Goal: Task Accomplishment & Management: Use online tool/utility

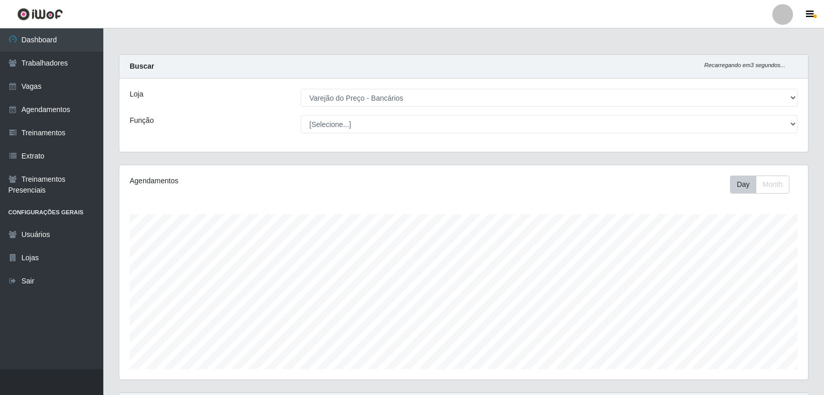
select select "157"
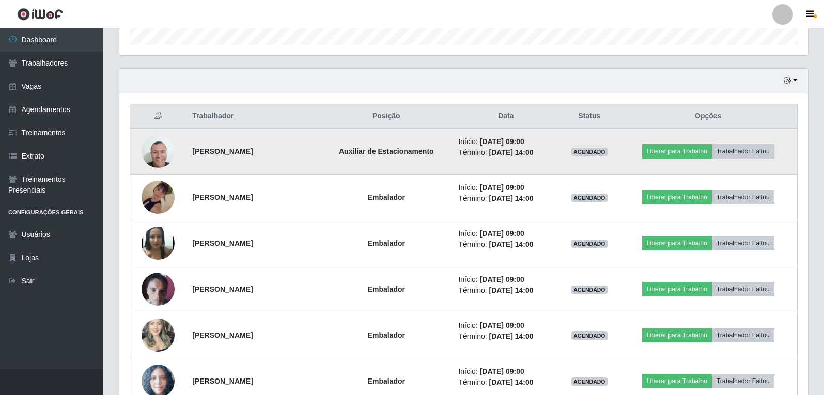
scroll to position [310, 0]
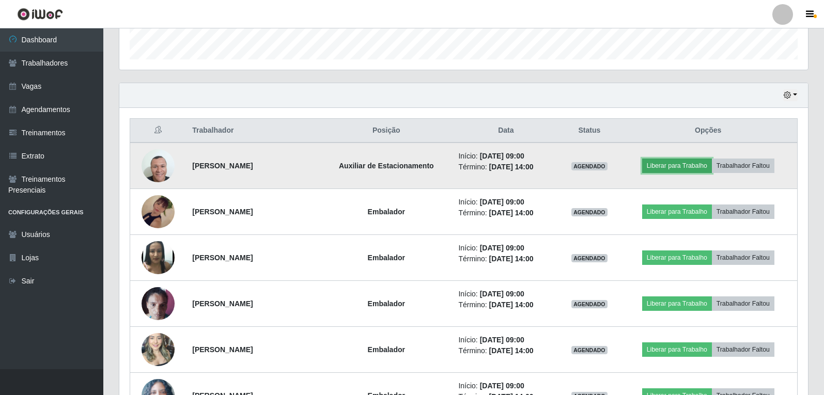
click at [684, 166] on button "Liberar para Trabalho" at bounding box center [677, 166] width 70 height 14
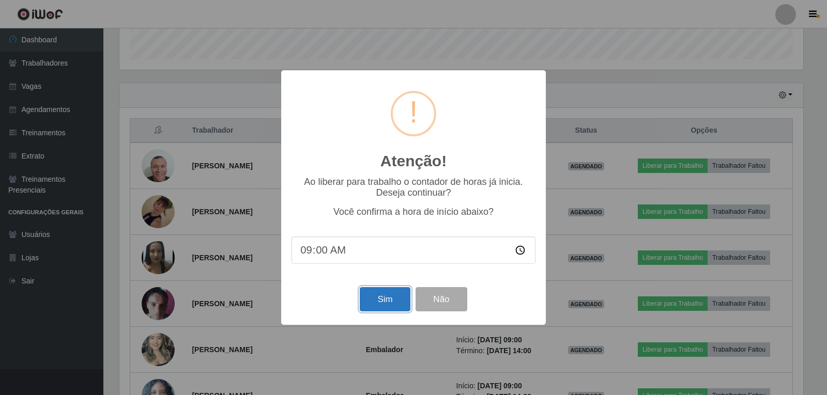
click at [392, 304] on button "Sim" at bounding box center [385, 299] width 50 height 24
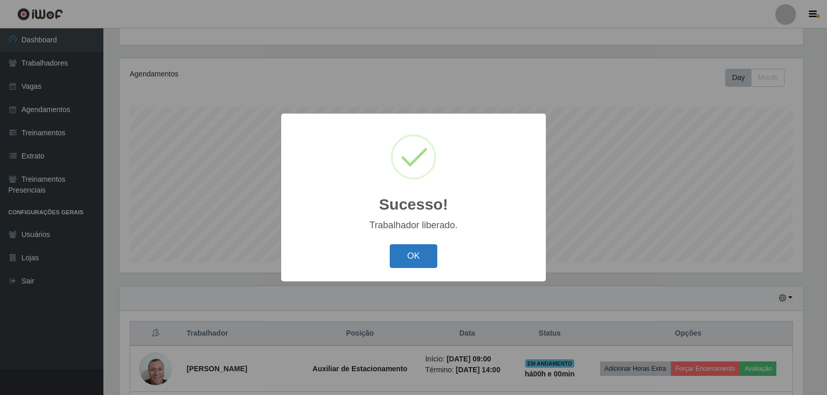
drag, startPoint x: 397, startPoint y: 259, endPoint x: 481, endPoint y: 252, distance: 83.5
click at [398, 259] on button "OK" at bounding box center [414, 256] width 48 height 24
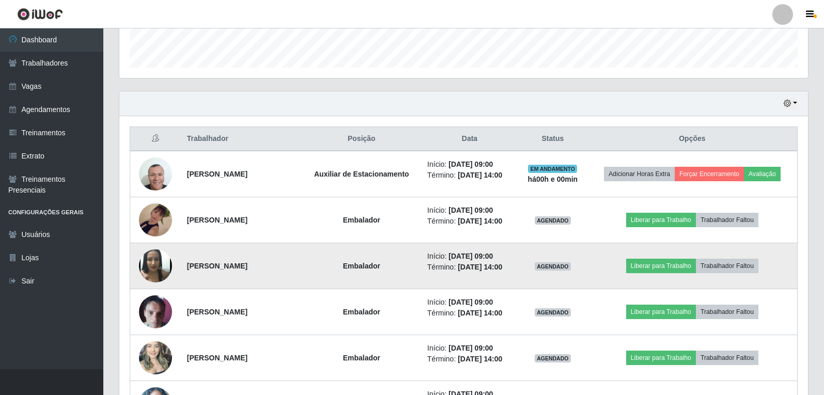
scroll to position [314, 0]
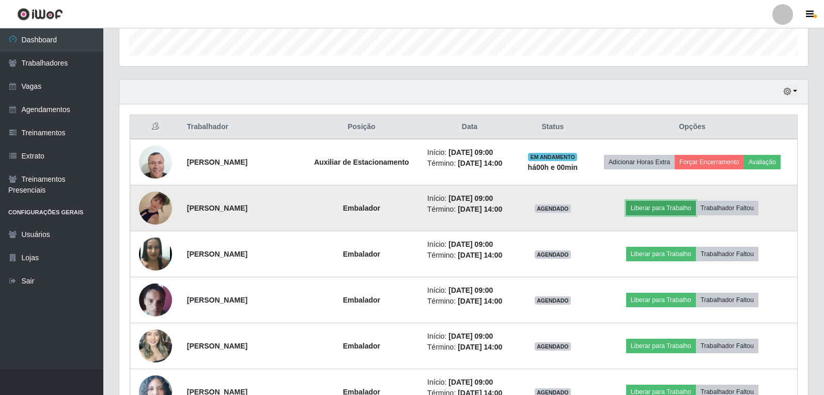
click at [676, 210] on button "Liberar para Trabalho" at bounding box center [661, 208] width 70 height 14
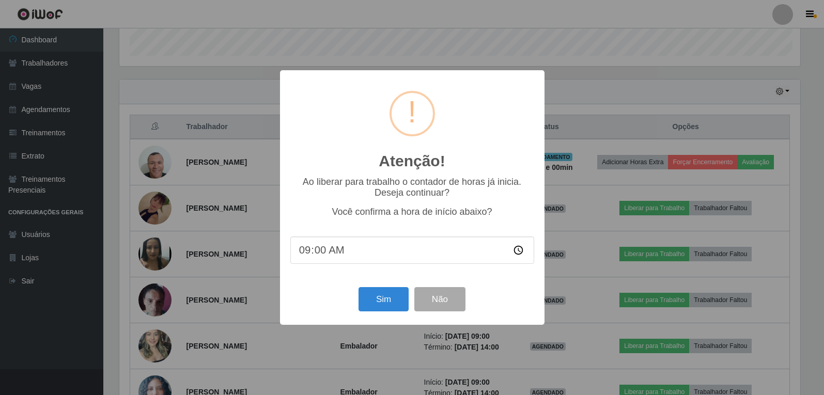
scroll to position [214, 684]
click at [371, 303] on button "Sim" at bounding box center [385, 299] width 50 height 24
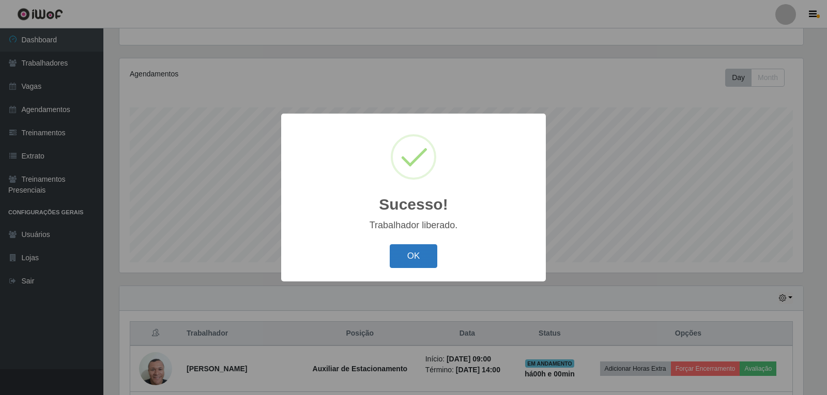
click at [412, 266] on button "OK" at bounding box center [414, 256] width 48 height 24
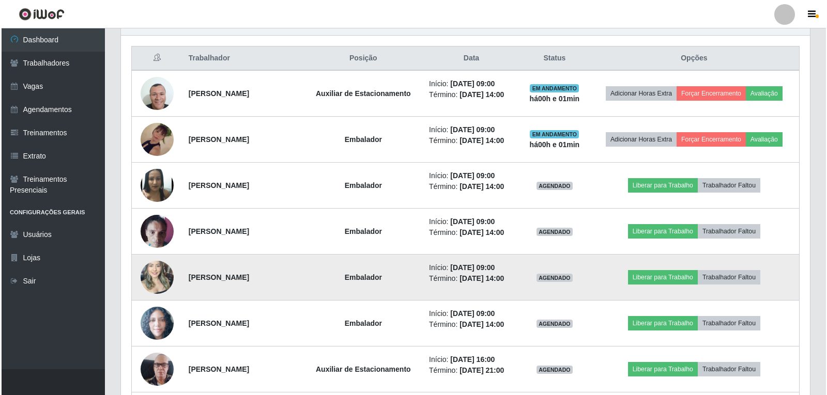
scroll to position [417, 0]
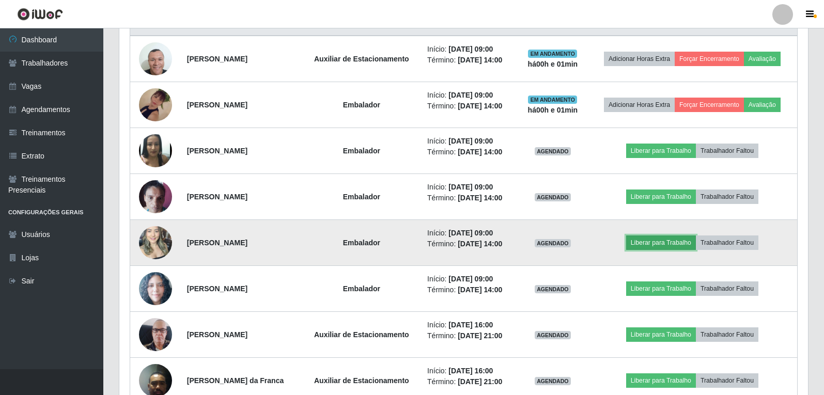
click at [654, 247] on button "Liberar para Trabalho" at bounding box center [661, 243] width 70 height 14
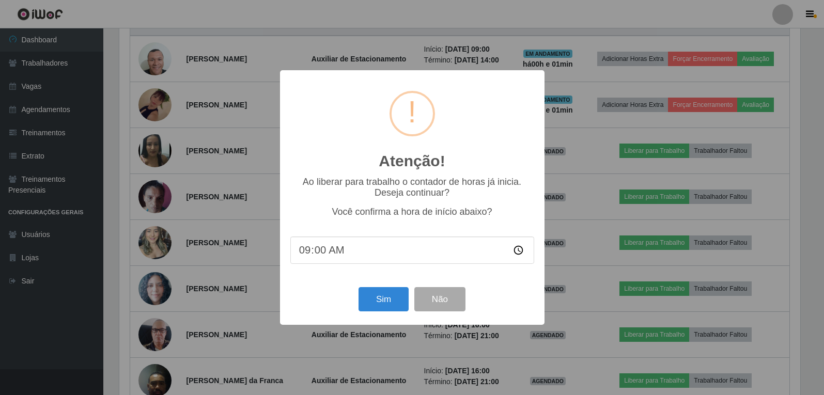
scroll to position [214, 684]
click at [376, 301] on button "Sim" at bounding box center [385, 299] width 50 height 24
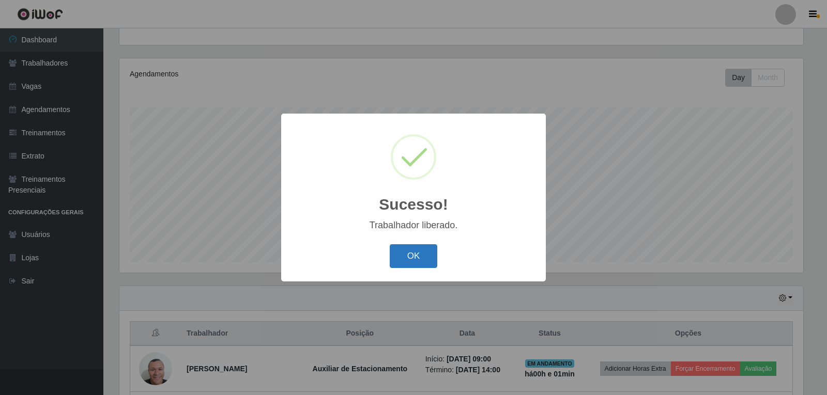
click at [399, 256] on button "OK" at bounding box center [414, 256] width 48 height 24
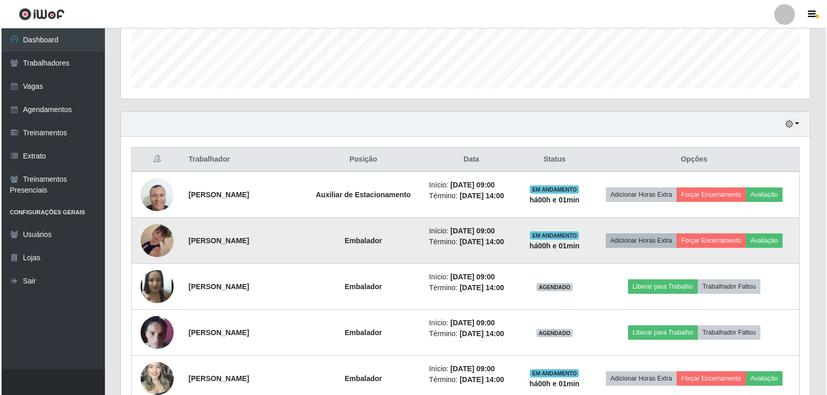
scroll to position [314, 0]
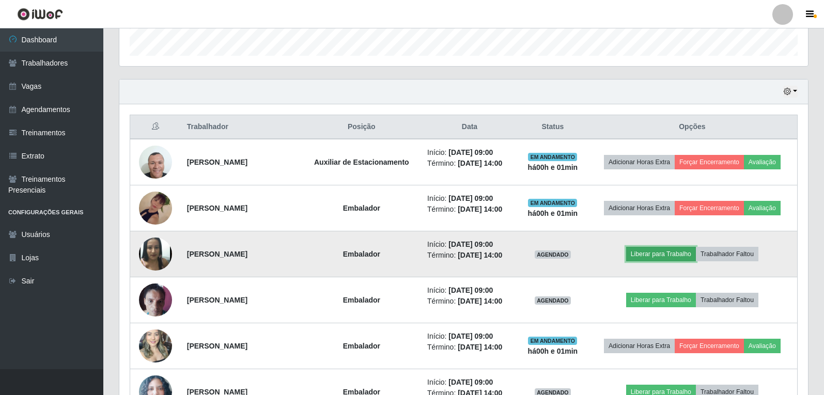
click at [657, 252] on button "Liberar para Trabalho" at bounding box center [661, 254] width 70 height 14
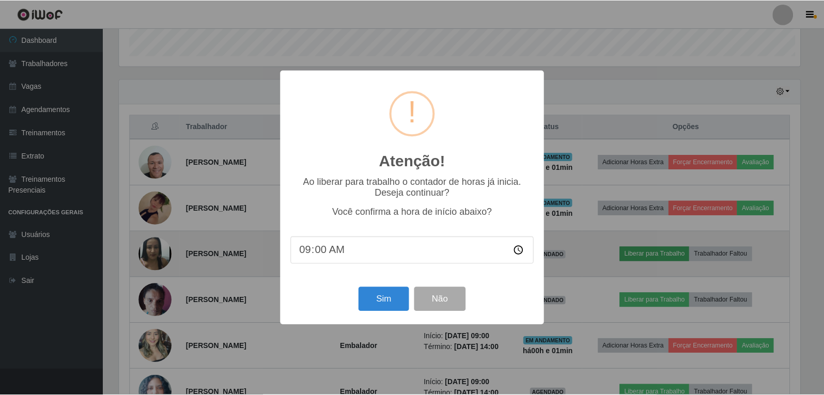
scroll to position [214, 684]
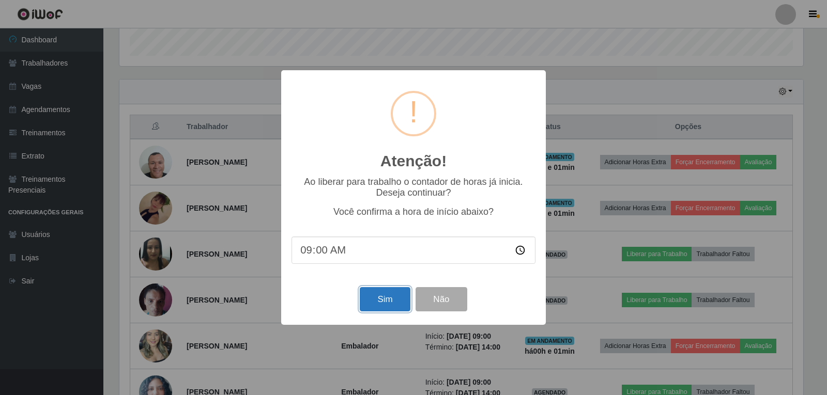
click at [389, 299] on button "Sim" at bounding box center [385, 299] width 50 height 24
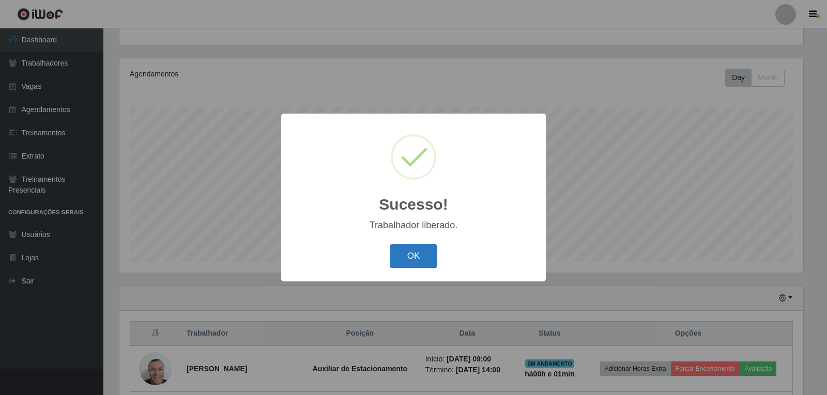
click at [425, 262] on button "OK" at bounding box center [414, 256] width 48 height 24
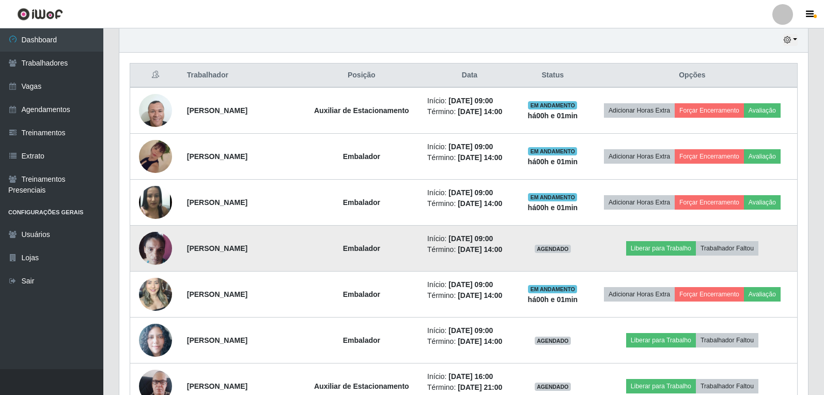
scroll to position [417, 0]
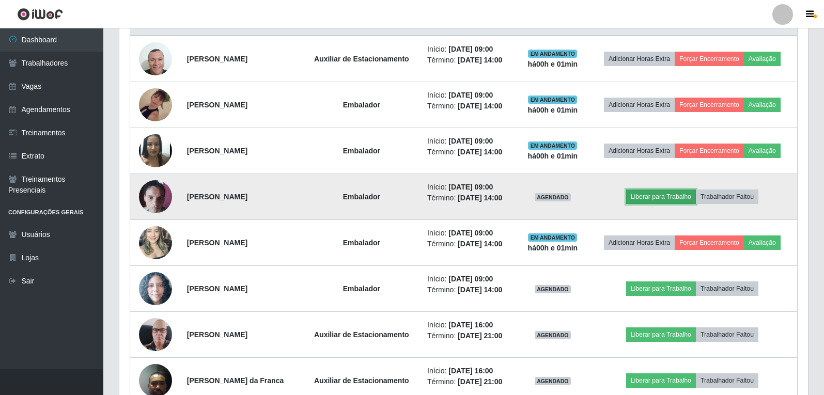
click at [662, 196] on button "Liberar para Trabalho" at bounding box center [661, 197] width 70 height 14
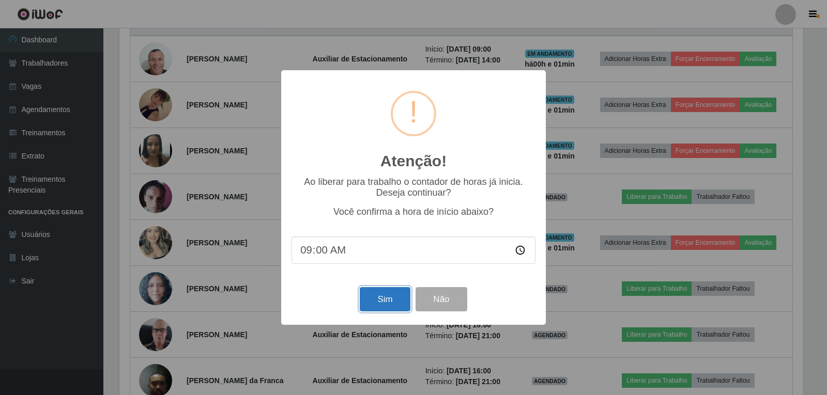
click at [370, 299] on button "Sim" at bounding box center [385, 299] width 50 height 24
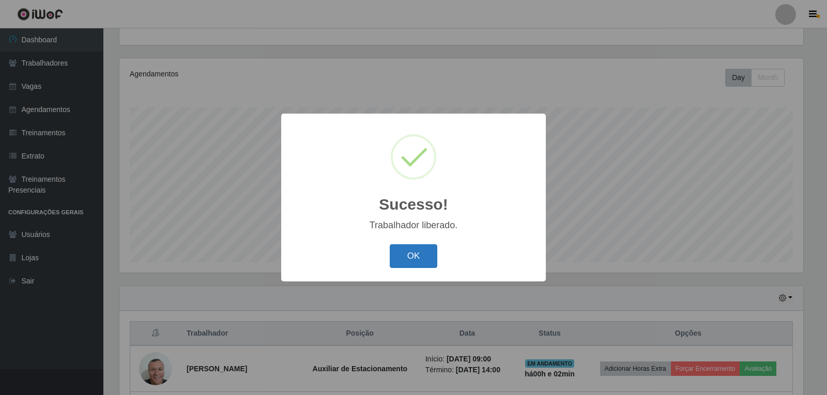
drag, startPoint x: 405, startPoint y: 258, endPoint x: 408, endPoint y: 251, distance: 7.9
click at [406, 256] on button "OK" at bounding box center [414, 256] width 48 height 24
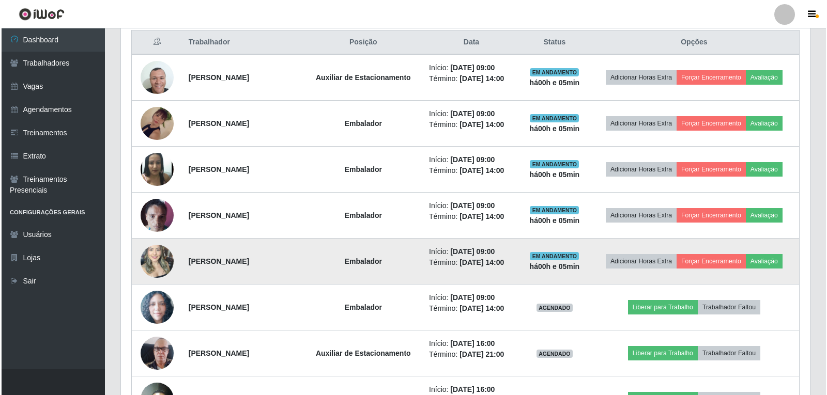
scroll to position [417, 0]
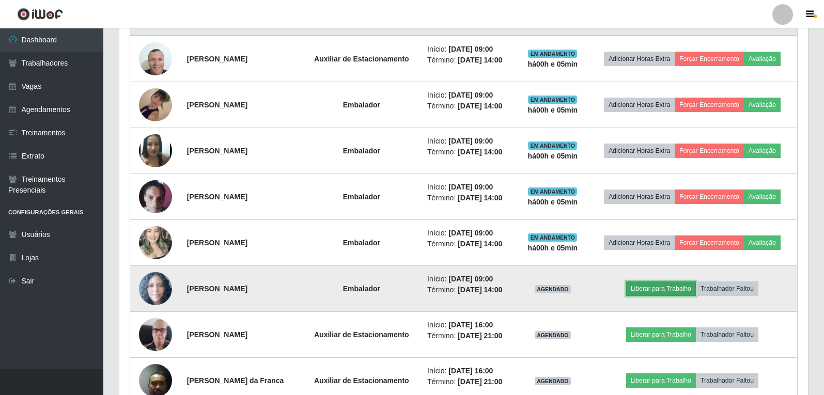
click at [661, 286] on button "Liberar para Trabalho" at bounding box center [661, 289] width 70 height 14
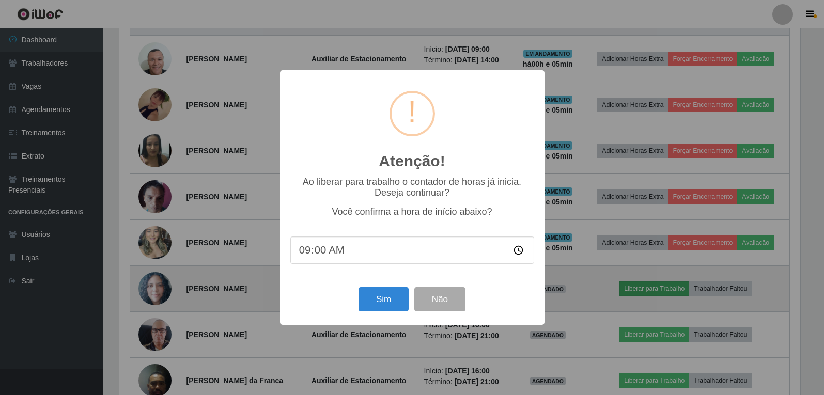
scroll to position [214, 684]
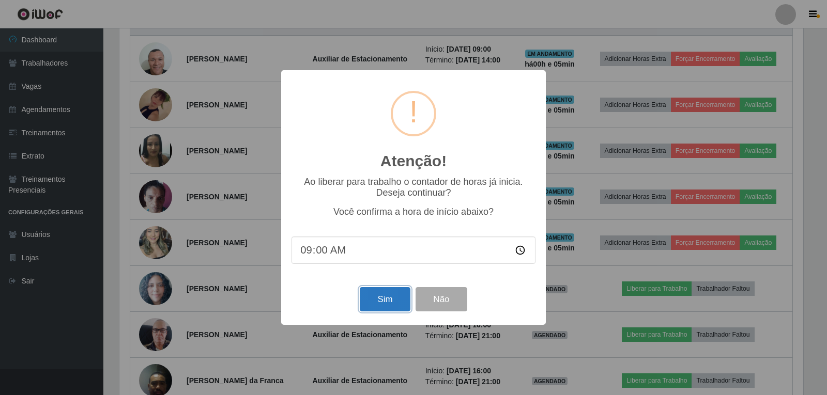
click at [385, 299] on button "Sim" at bounding box center [385, 299] width 50 height 24
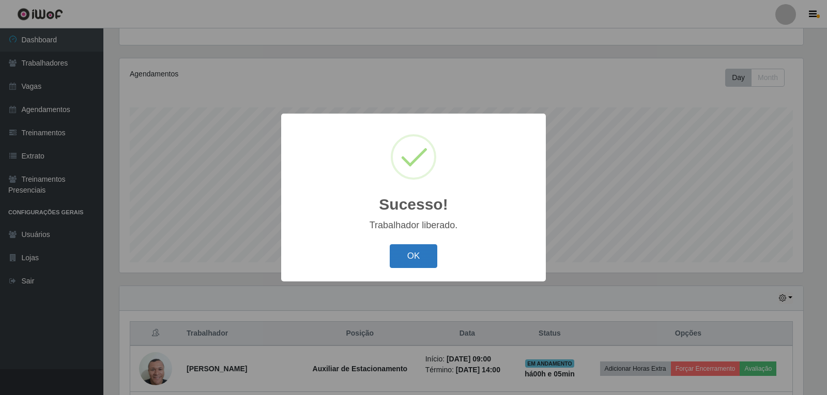
click at [423, 260] on button "OK" at bounding box center [414, 256] width 48 height 24
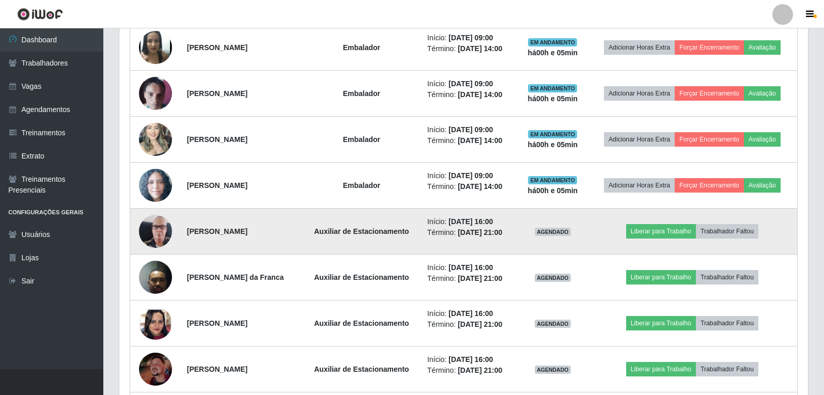
scroll to position [469, 0]
